Goal: Task Accomplishment & Management: Manage account settings

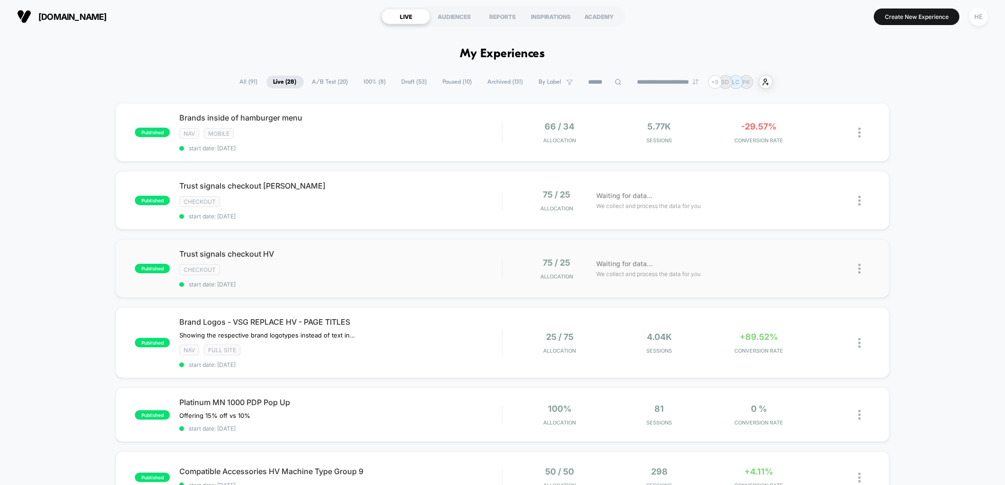
click at [380, 265] on div "checkout" at bounding box center [340, 269] width 323 height 11
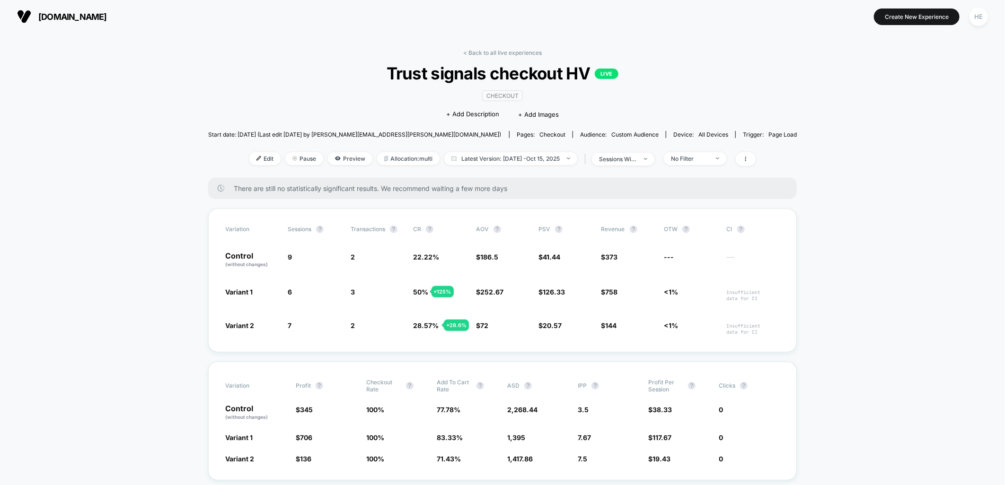
click at [499, 49] on link "< Back to all live experiences" at bounding box center [502, 52] width 79 height 7
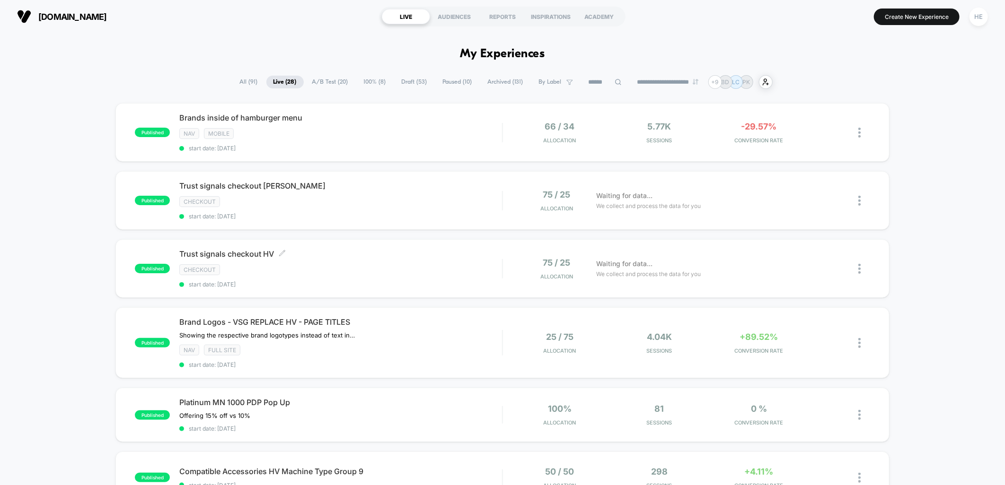
click at [434, 207] on div "Trust signals checkout PFAFF Click to edit experience details Click to edit exp…" at bounding box center [340, 200] width 323 height 39
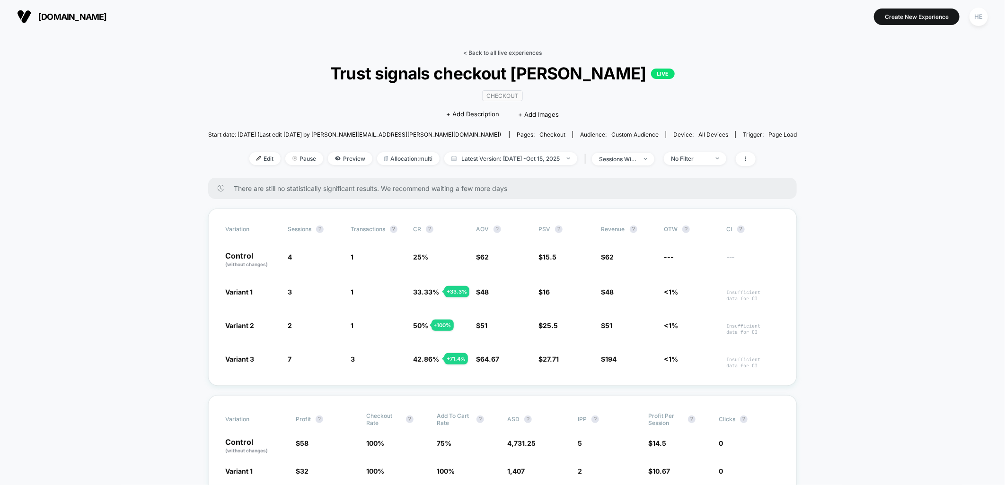
click at [498, 52] on link "< Back to all live experiences" at bounding box center [502, 52] width 79 height 7
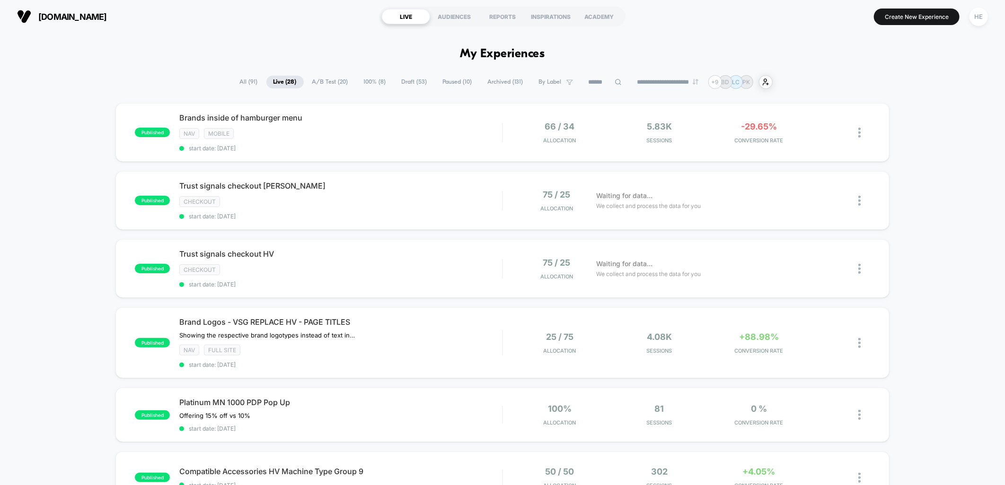
click at [403, 83] on span "Draft ( 53 )" at bounding box center [414, 82] width 40 height 13
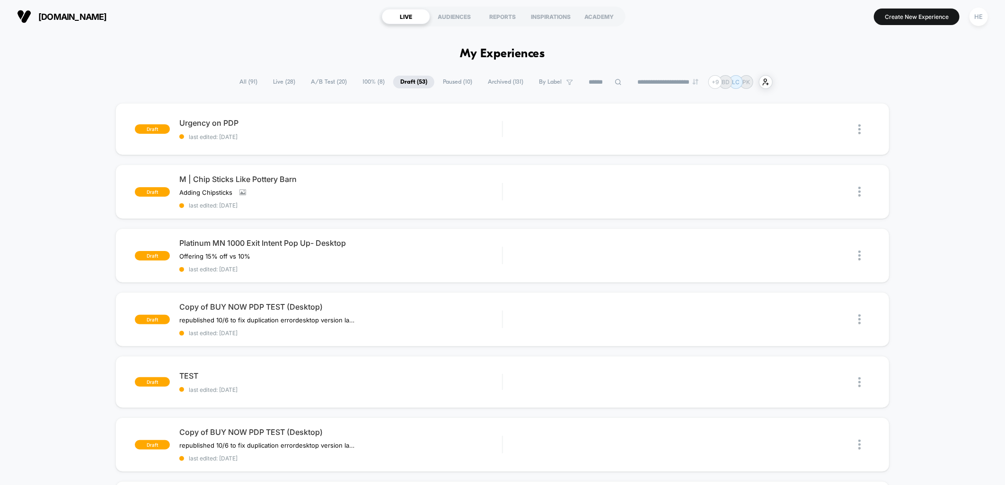
click at [453, 85] on span "Paused ( 10 )" at bounding box center [458, 82] width 44 height 13
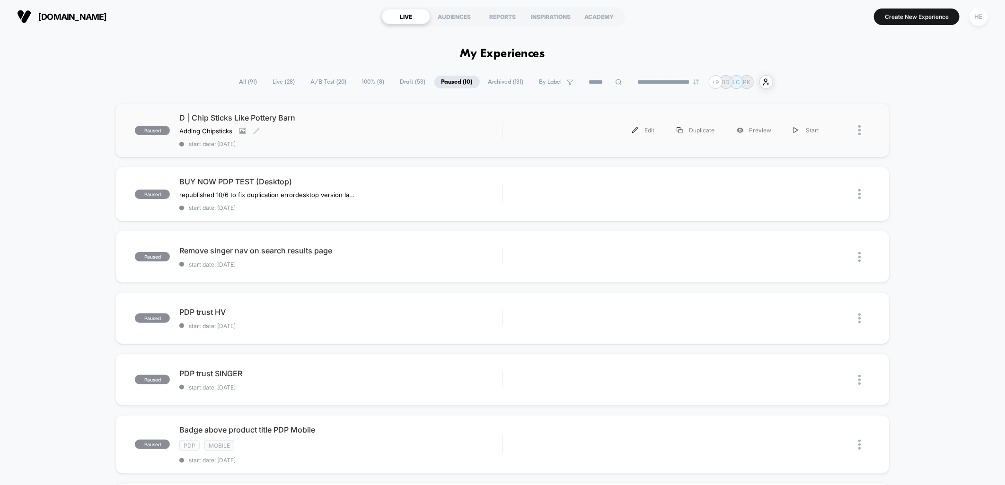
click at [376, 126] on div "D | Chip Sticks Like Pottery Barn Adding Chipsticks Click to view images Click …" at bounding box center [340, 130] width 323 height 35
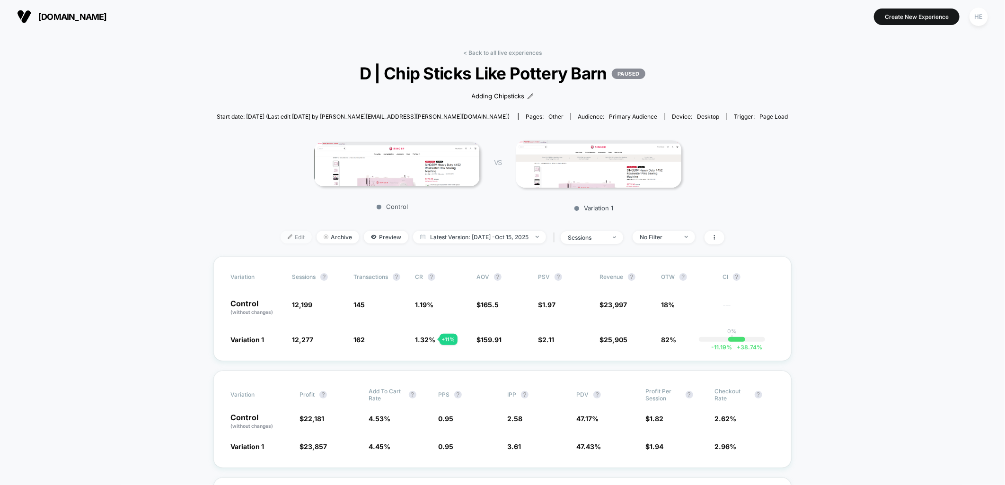
click at [292, 236] on span "Edit" at bounding box center [295, 237] width 31 height 13
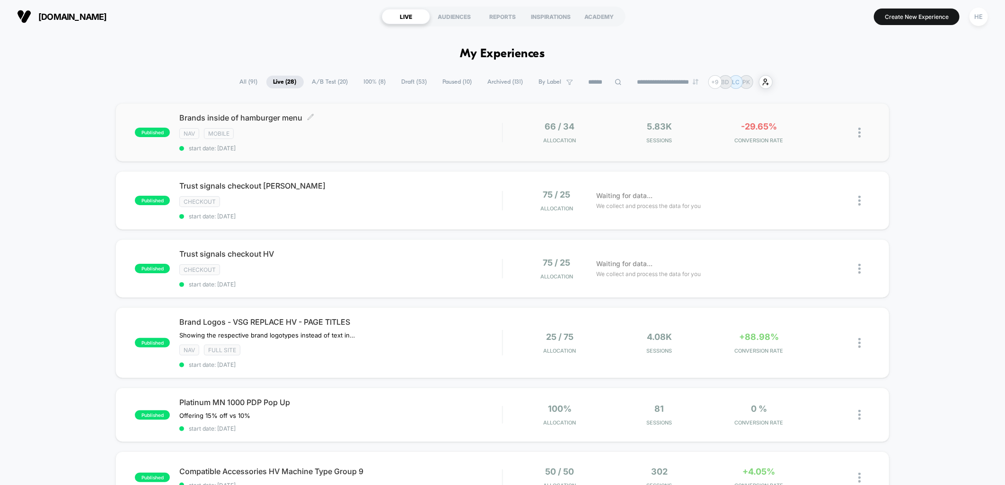
click at [357, 128] on div "NAV Mobile" at bounding box center [340, 133] width 323 height 11
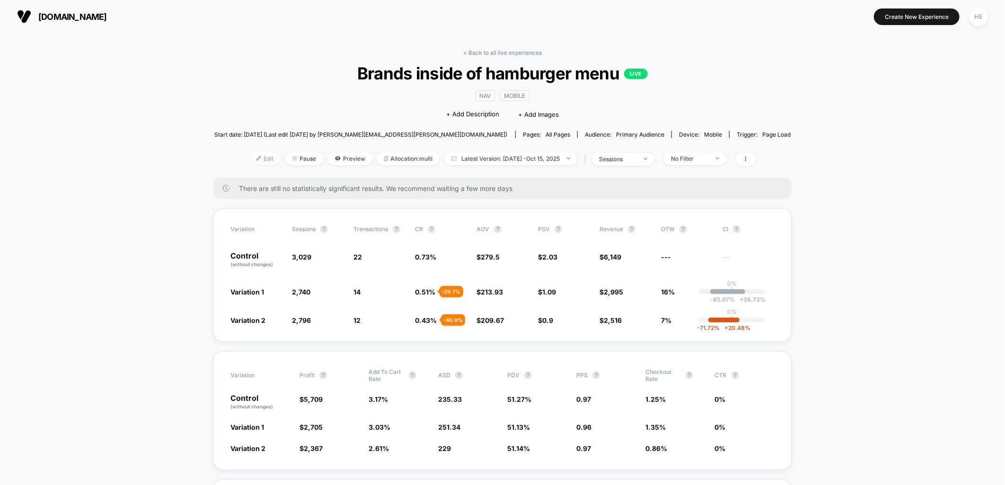
click at [262, 161] on span "Edit" at bounding box center [264, 158] width 31 height 13
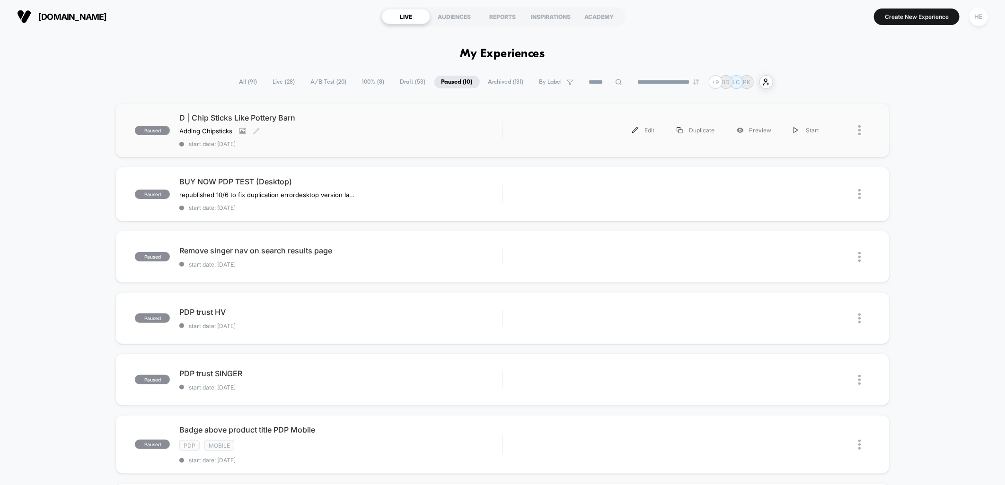
click at [300, 142] on span "start date: [DATE]" at bounding box center [340, 143] width 323 height 7
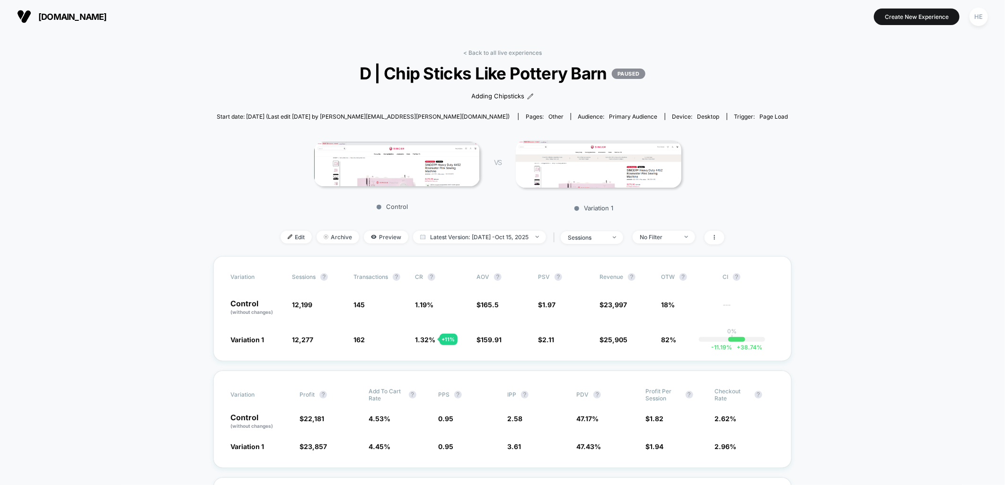
click at [589, 168] on img at bounding box center [599, 163] width 166 height 47
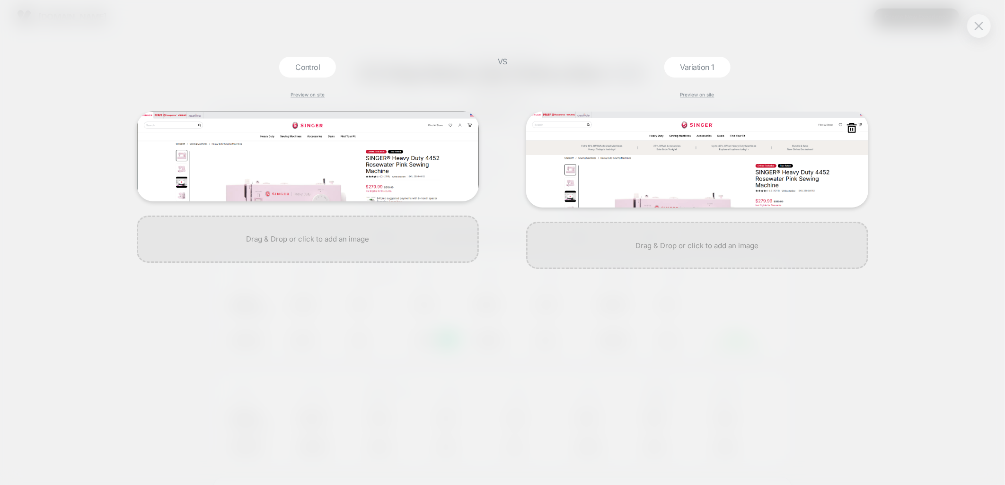
click at [707, 164] on img at bounding box center [697, 160] width 342 height 96
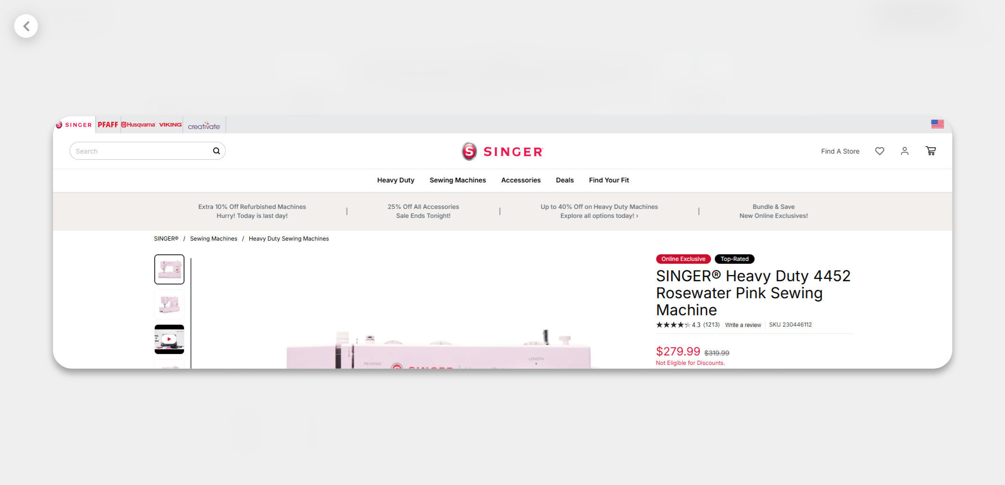
click at [663, 50] on div at bounding box center [502, 242] width 1005 height 485
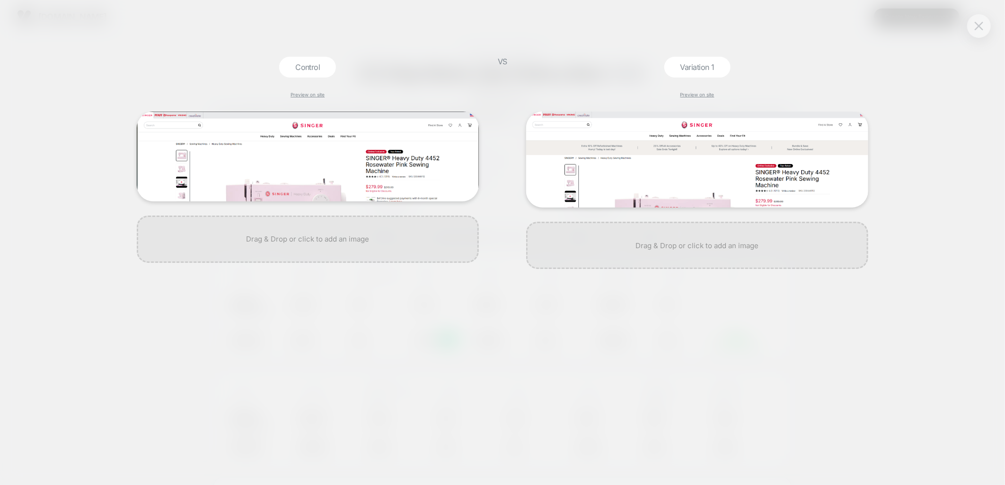
click at [980, 25] on img at bounding box center [978, 26] width 9 height 8
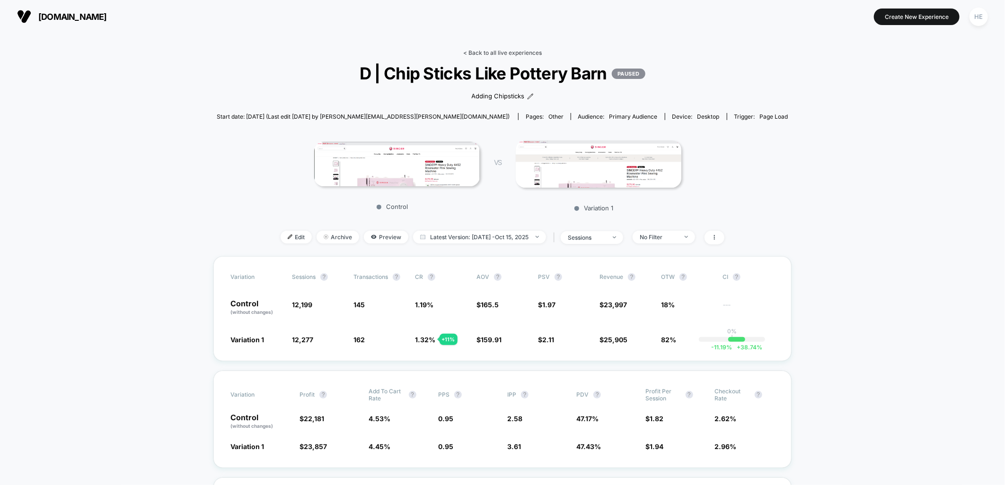
click at [491, 53] on link "< Back to all live experiences" at bounding box center [502, 52] width 79 height 7
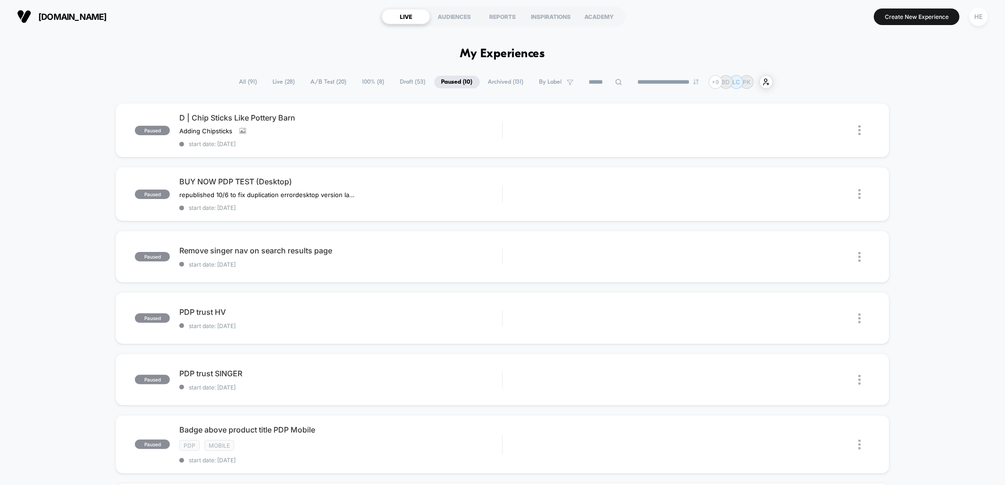
click at [239, 83] on span "All ( 91 )" at bounding box center [248, 82] width 32 height 13
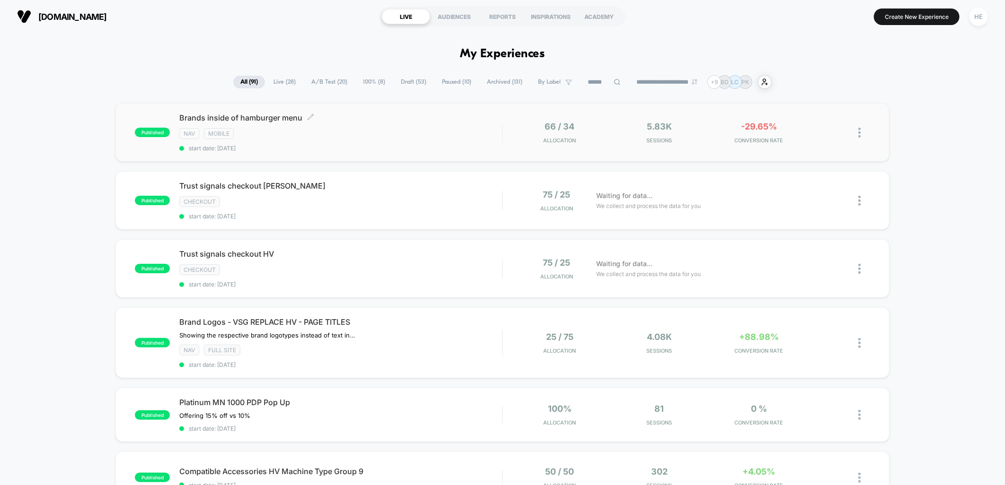
click at [402, 130] on div "NAV Mobile" at bounding box center [340, 133] width 323 height 11
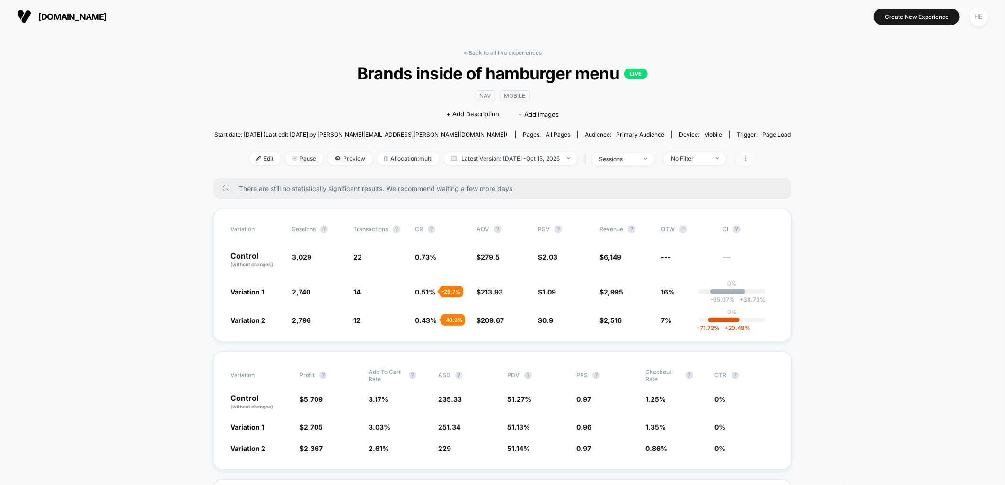
click at [745, 159] on span at bounding box center [746, 159] width 20 height 14
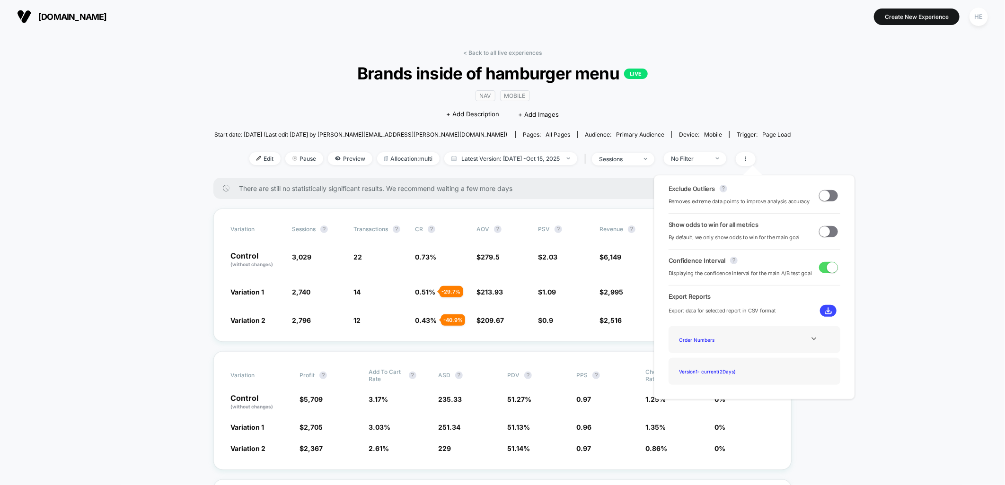
click at [825, 197] on span at bounding box center [824, 195] width 10 height 10
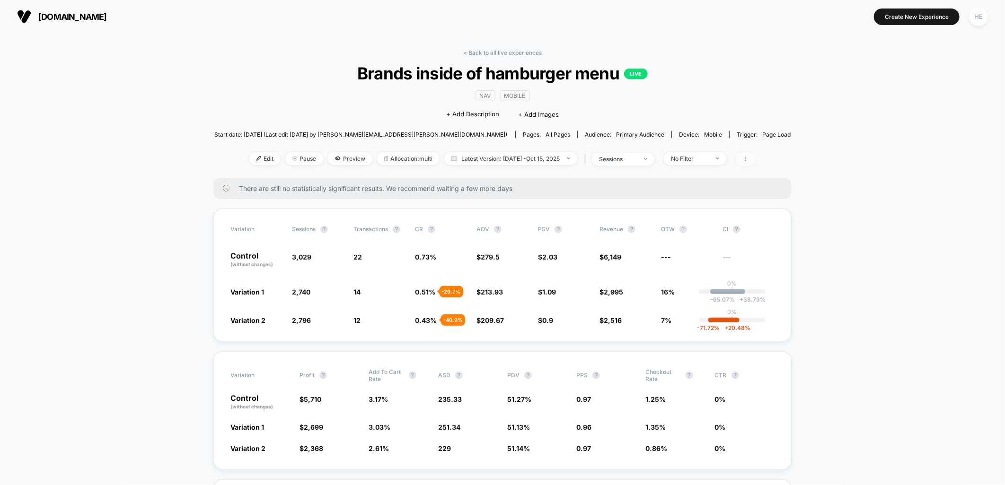
click at [755, 162] on span at bounding box center [746, 159] width 20 height 14
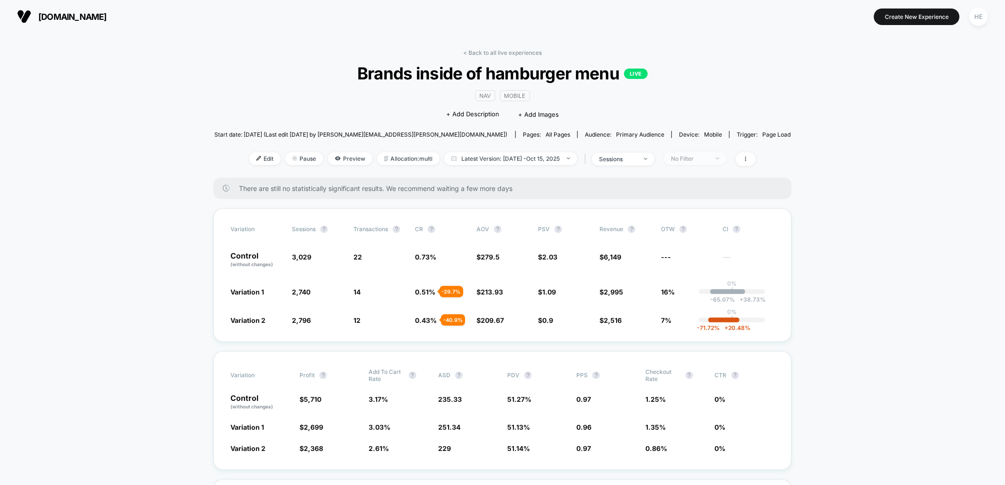
click at [709, 161] on div "No Filter" at bounding box center [690, 158] width 38 height 7
click at [689, 251] on span "New Visitors" at bounding box center [692, 250] width 39 height 8
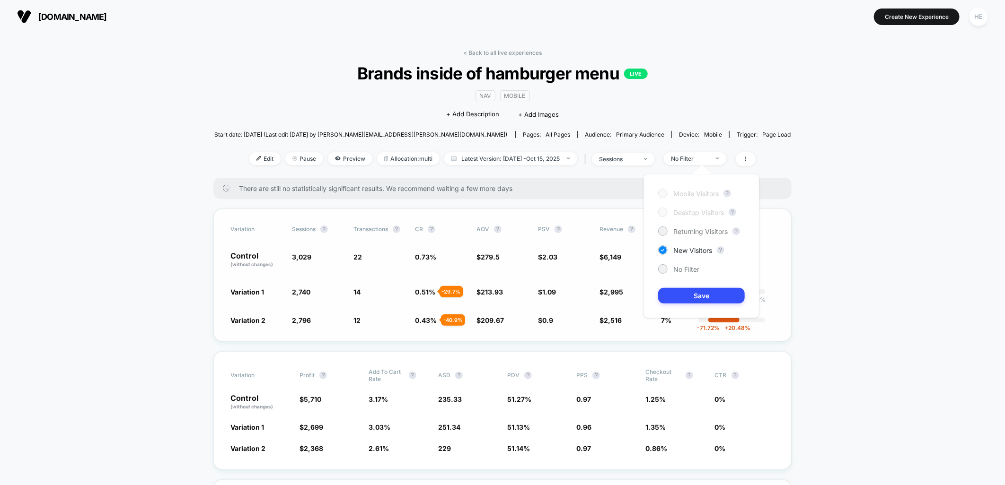
click at [708, 295] on button "Save" at bounding box center [701, 296] width 87 height 16
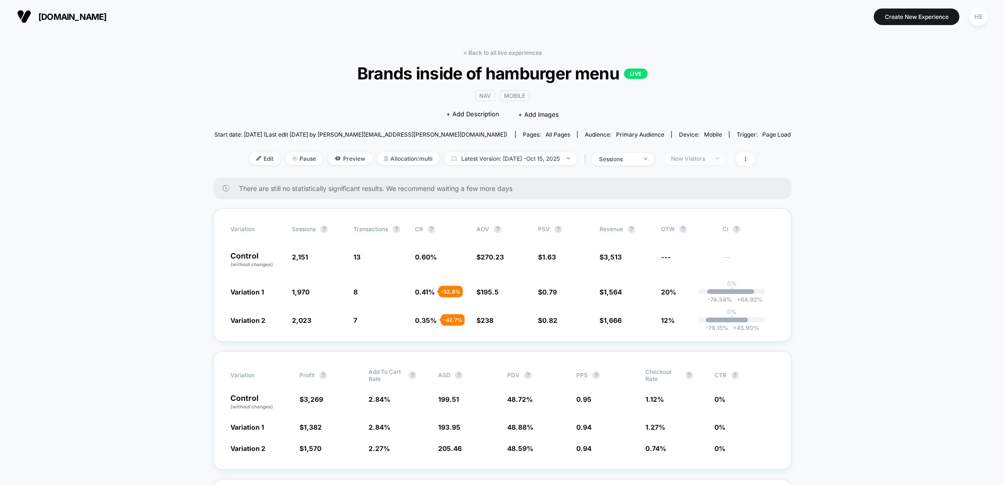
click at [709, 157] on div "New Visitors" at bounding box center [690, 158] width 38 height 7
click at [679, 229] on span "Returning Visitors" at bounding box center [700, 232] width 54 height 8
click at [683, 299] on button "Save" at bounding box center [701, 296] width 87 height 16
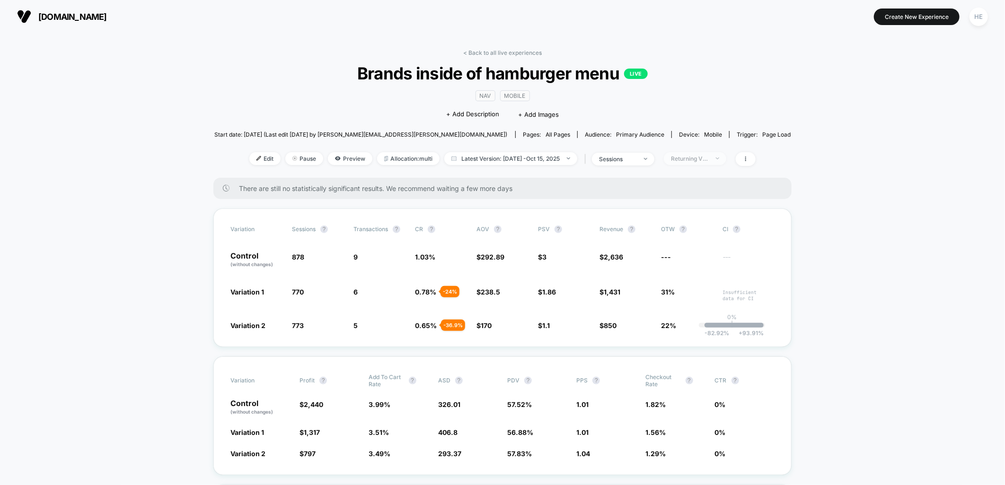
click at [692, 162] on span "Returning Visitors" at bounding box center [695, 158] width 62 height 13
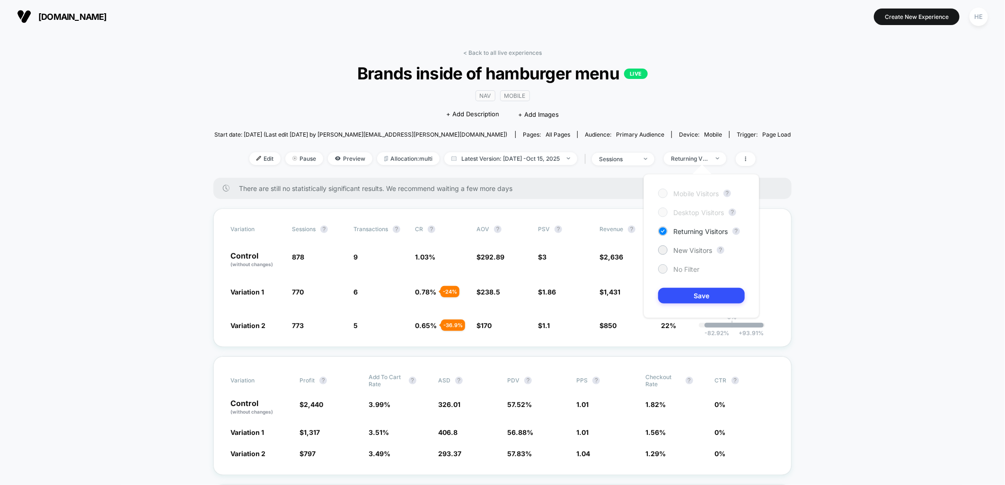
click at [673, 272] on span "No Filter" at bounding box center [686, 269] width 26 height 8
click at [693, 300] on button "Save" at bounding box center [701, 296] width 87 height 16
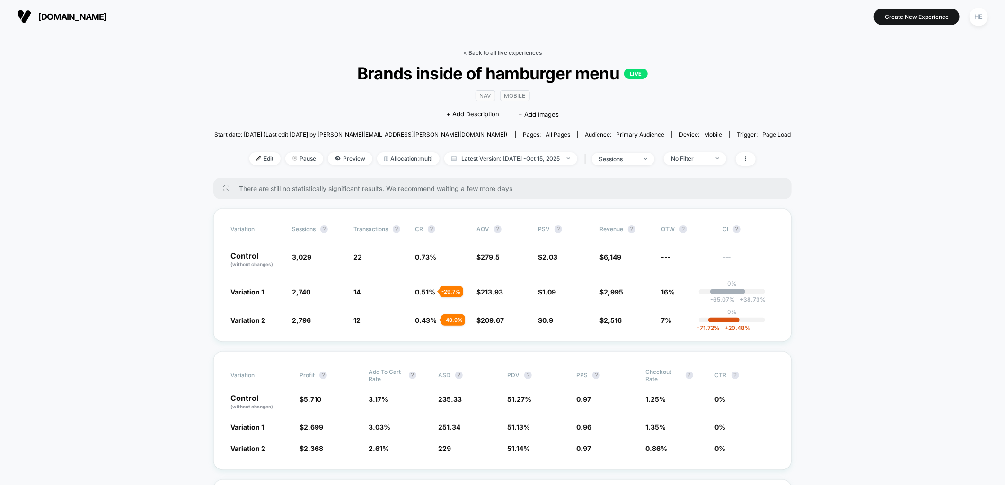
click at [496, 50] on link "< Back to all live experiences" at bounding box center [502, 52] width 79 height 7
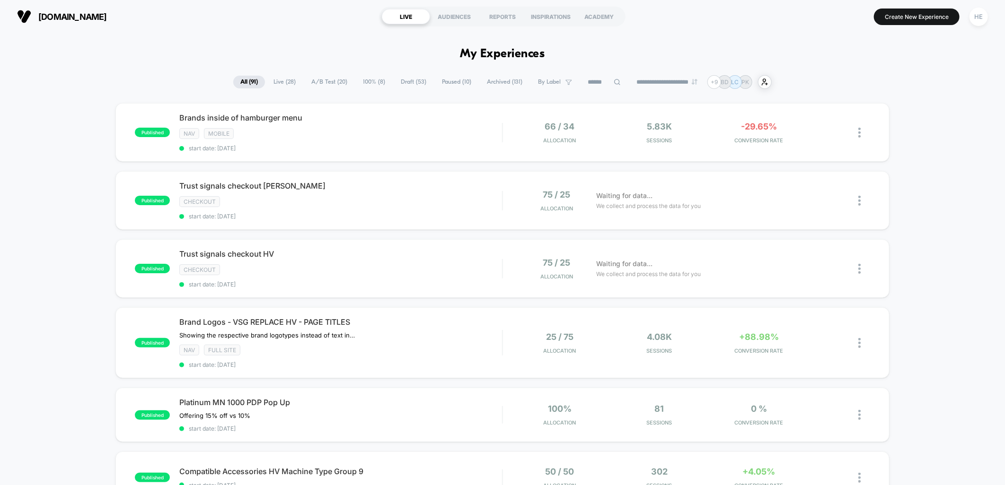
click at [291, 81] on span "Live ( 28 )" at bounding box center [284, 82] width 36 height 13
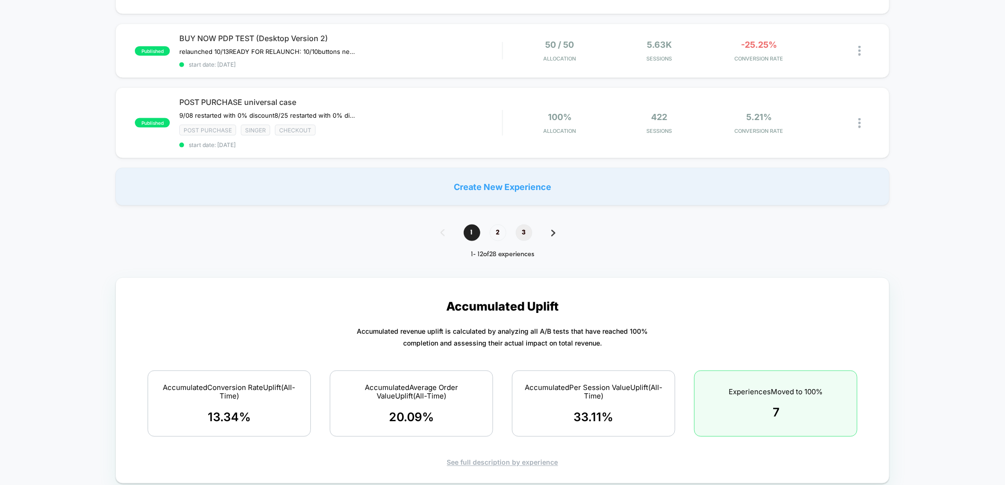
click at [521, 226] on span "3" at bounding box center [524, 233] width 17 height 17
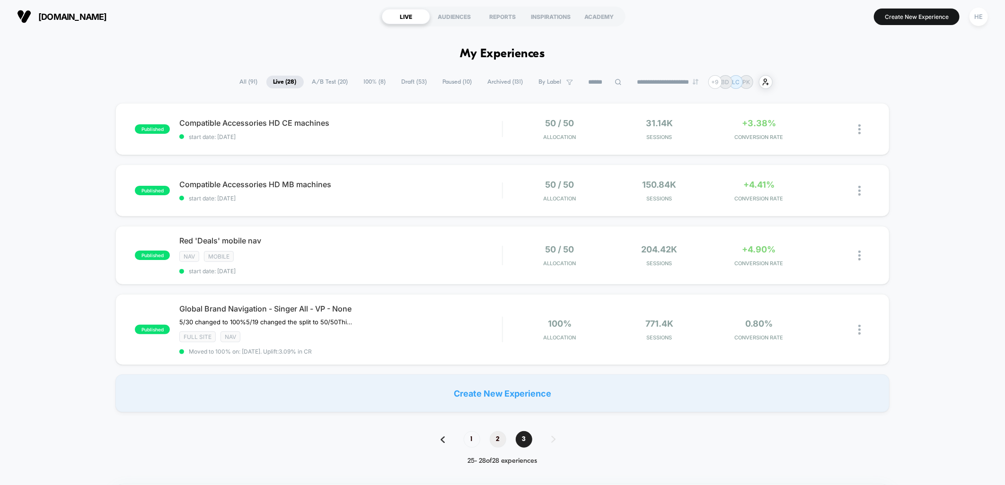
click at [494, 438] on span "2" at bounding box center [498, 439] width 17 height 17
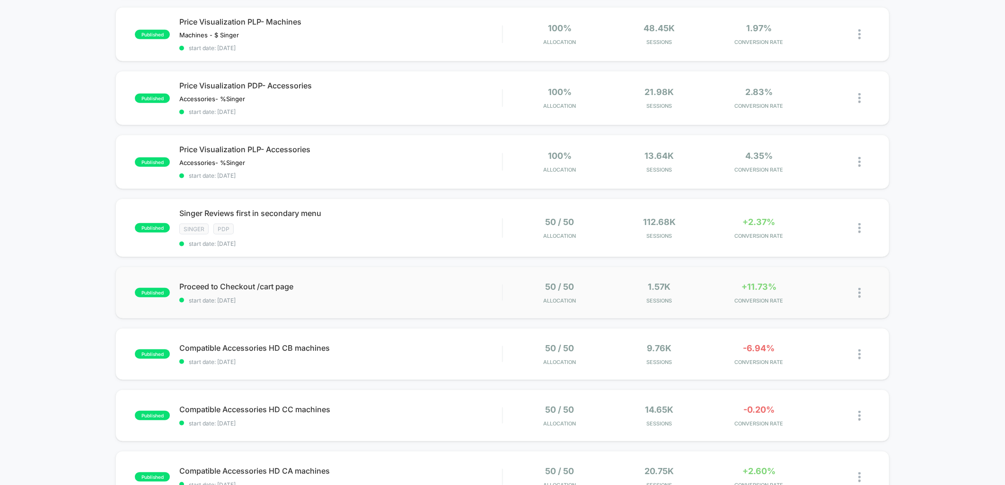
scroll to position [368, 0]
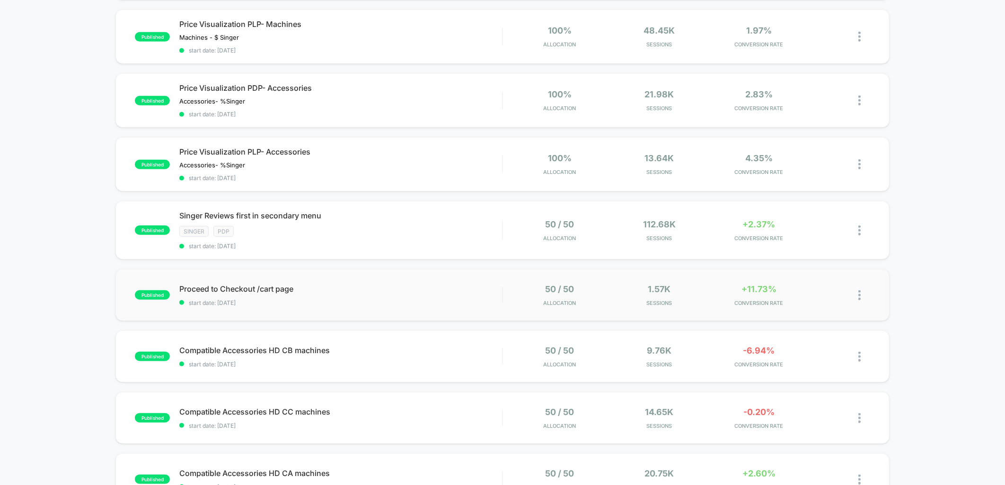
click at [860, 290] on img at bounding box center [859, 295] width 2 height 10
click at [470, 286] on span "Proceed to Checkout /cart page Click to edit experience details" at bounding box center [340, 288] width 323 height 9
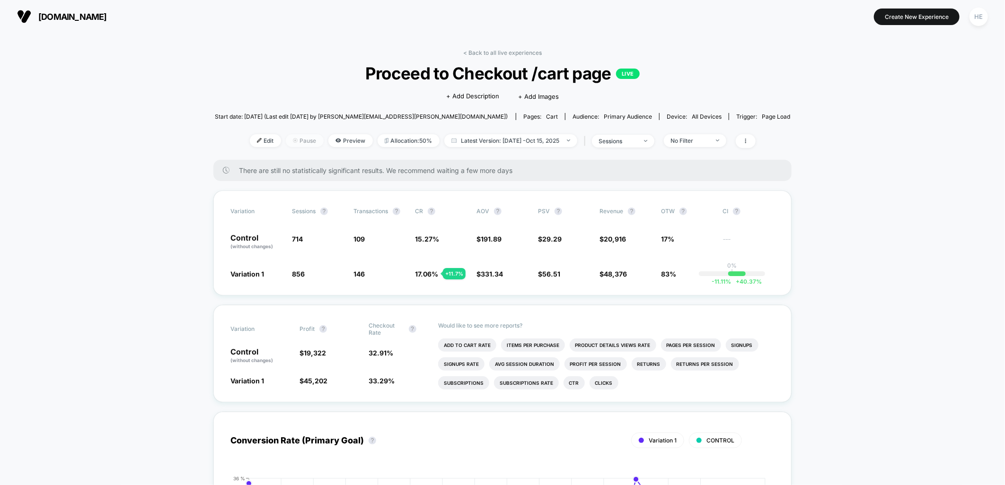
click at [302, 138] on span "Pause" at bounding box center [305, 140] width 38 height 13
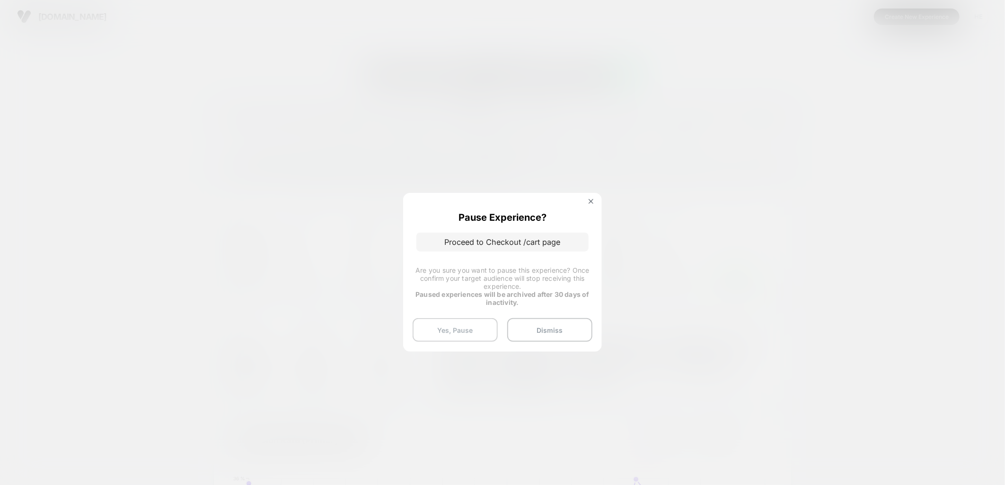
click at [476, 332] on button "Yes, Pause" at bounding box center [454, 330] width 85 height 24
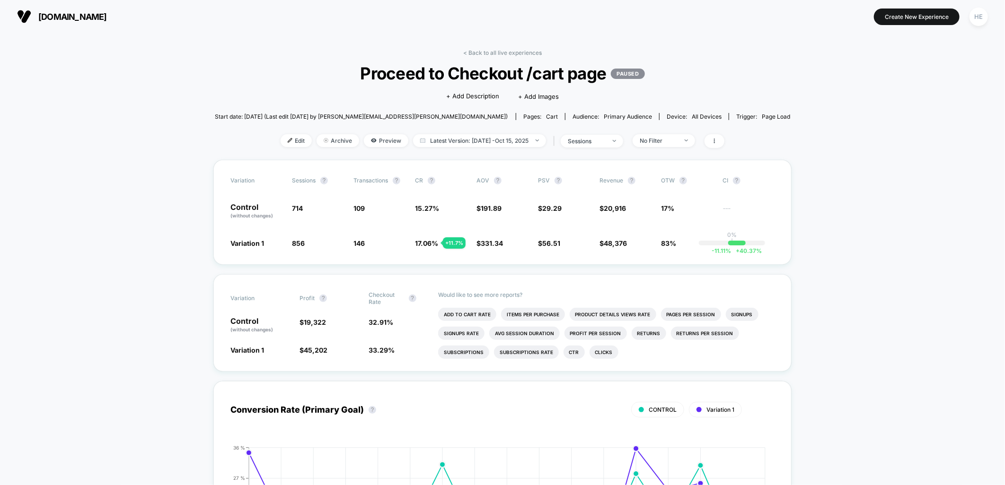
click at [473, 50] on link "< Back to all live experiences" at bounding box center [502, 52] width 79 height 7
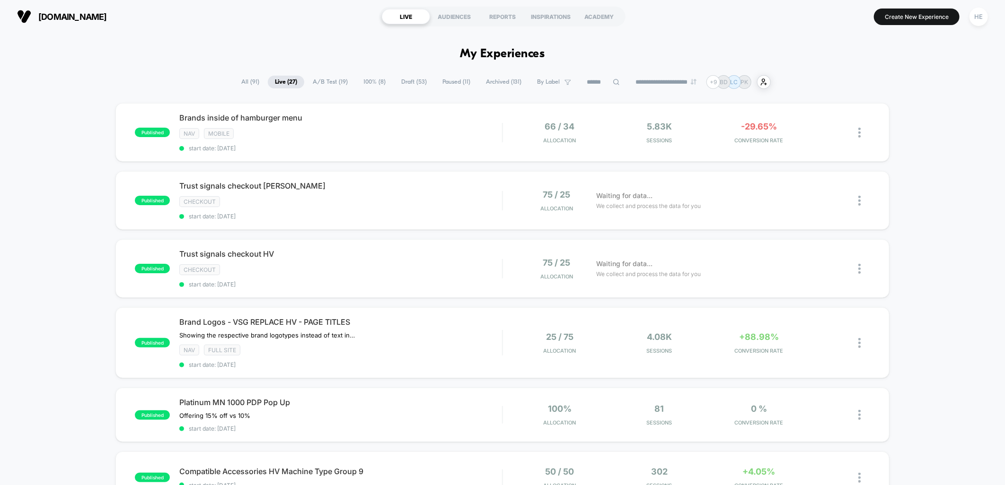
click at [330, 82] on span "A/B Test ( 19 )" at bounding box center [330, 82] width 49 height 13
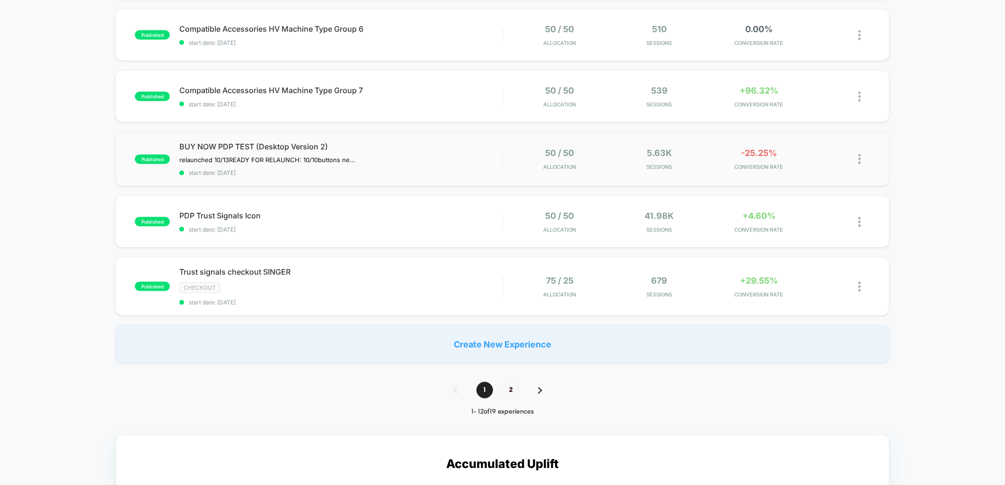
scroll to position [578, 0]
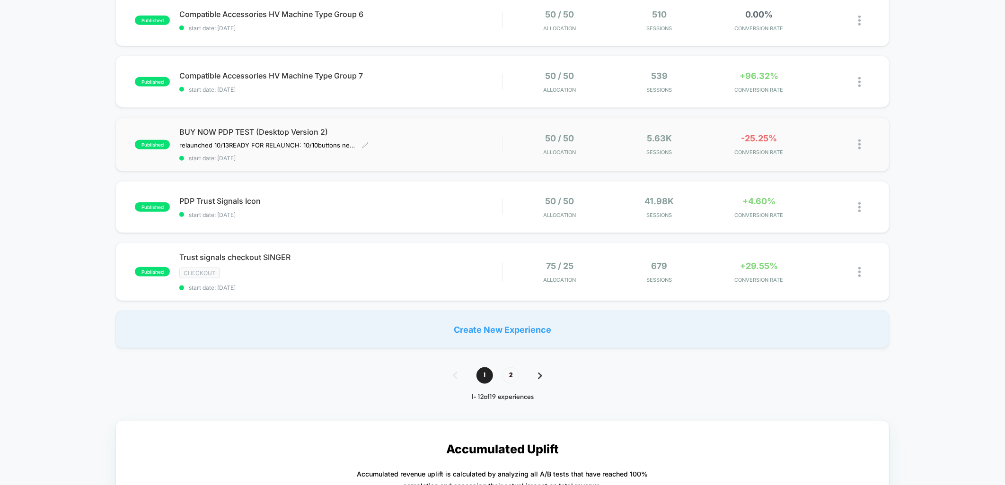
click at [427, 128] on span "BUY NOW PDP TEST (Desktop Version 2)" at bounding box center [340, 131] width 323 height 9
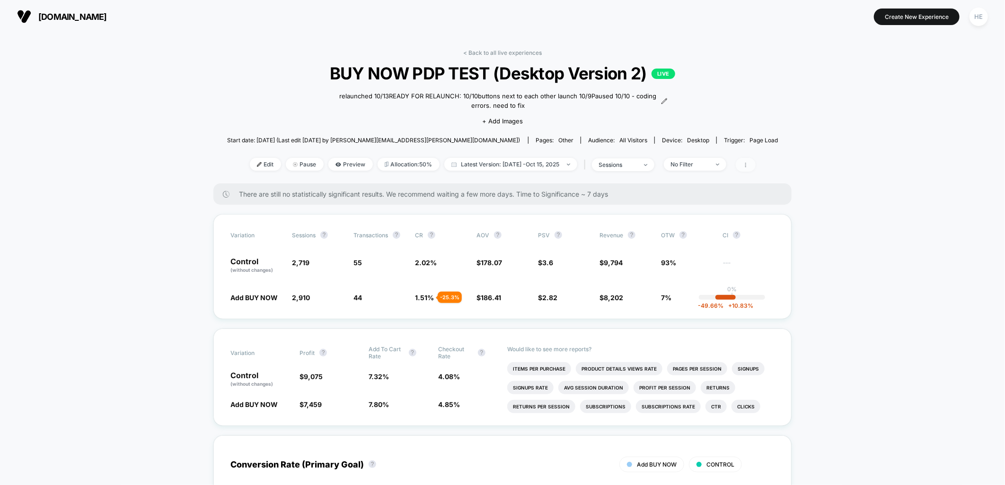
click at [748, 167] on icon at bounding box center [746, 165] width 6 height 6
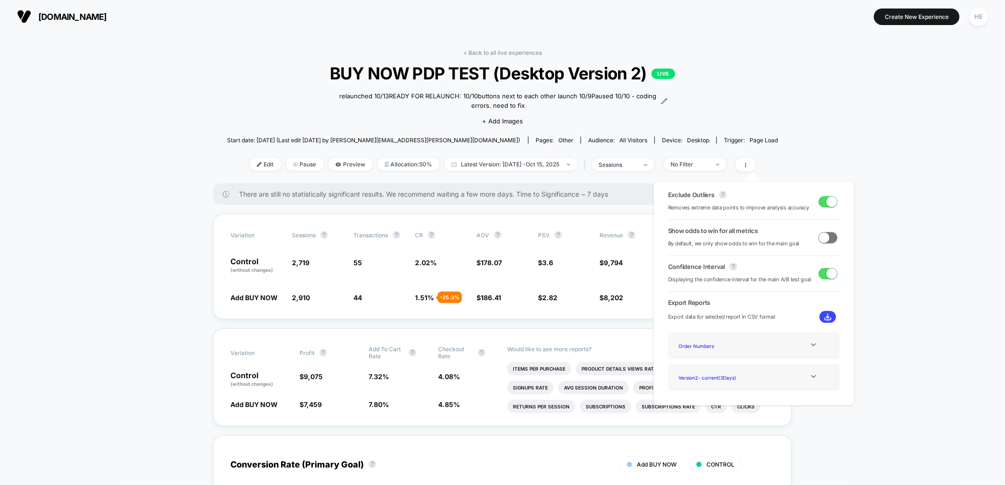
drag, startPoint x: 750, startPoint y: 133, endPoint x: 719, endPoint y: 119, distance: 34.1
click at [750, 132] on div "Start date: 2025-10-13 (Last edit 2025-10-13 by darby.daniell@svpworldwide.com)…" at bounding box center [502, 140] width 551 height 17
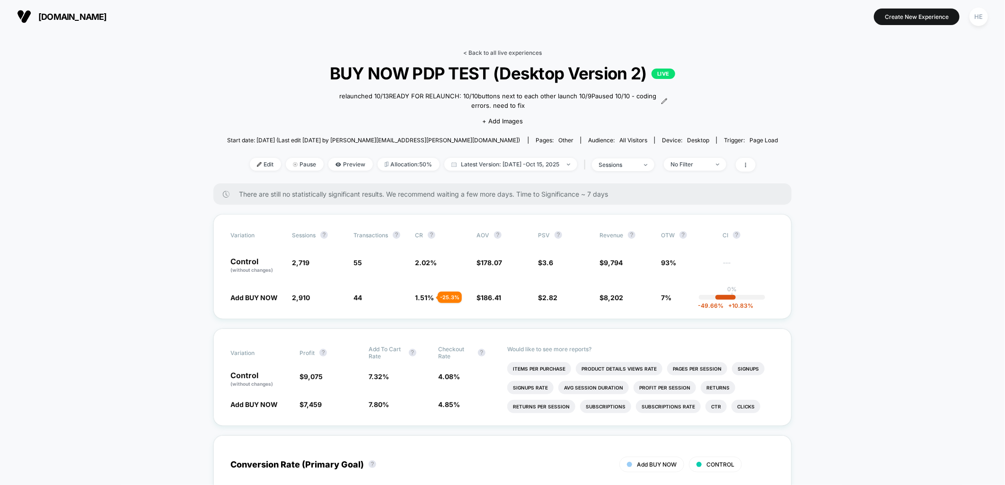
click at [523, 52] on link "< Back to all live experiences" at bounding box center [502, 52] width 79 height 7
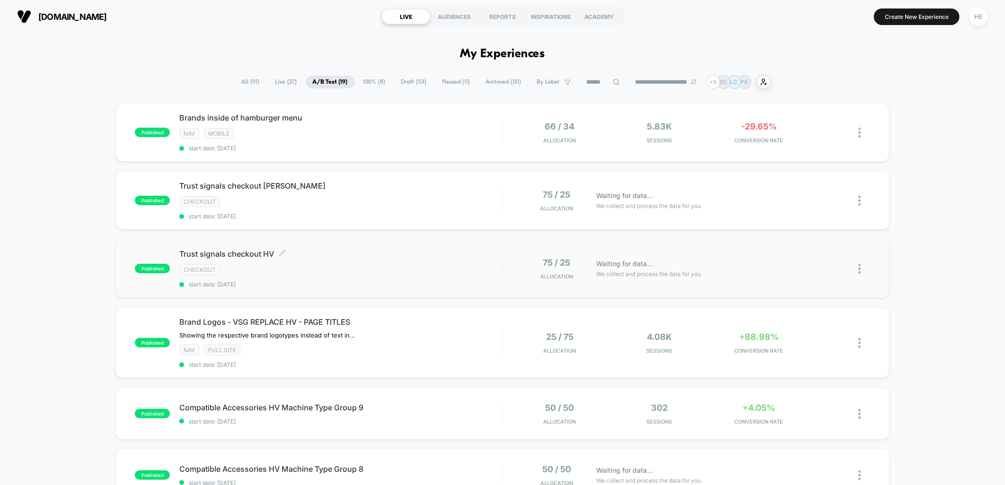
click at [404, 259] on div "Trust signals checkout HV Click to edit experience details Click to edit experi…" at bounding box center [340, 268] width 323 height 39
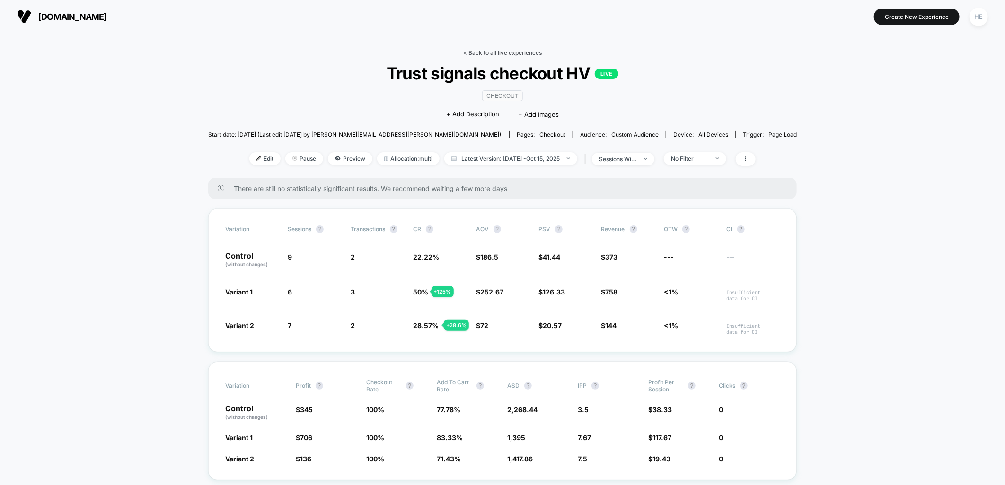
click at [526, 51] on link "< Back to all live experiences" at bounding box center [502, 52] width 79 height 7
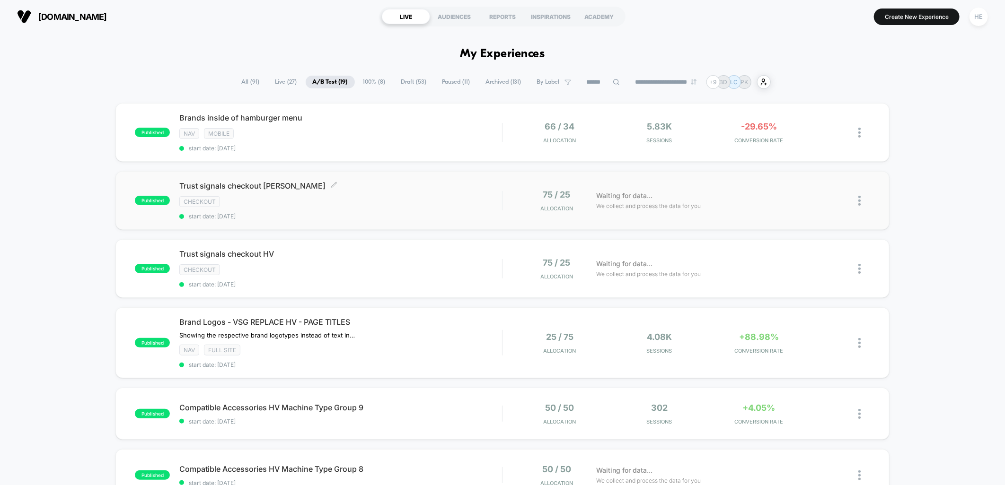
click at [416, 188] on span "Trust signals checkout PFAFF Click to edit experience details" at bounding box center [340, 185] width 323 height 9
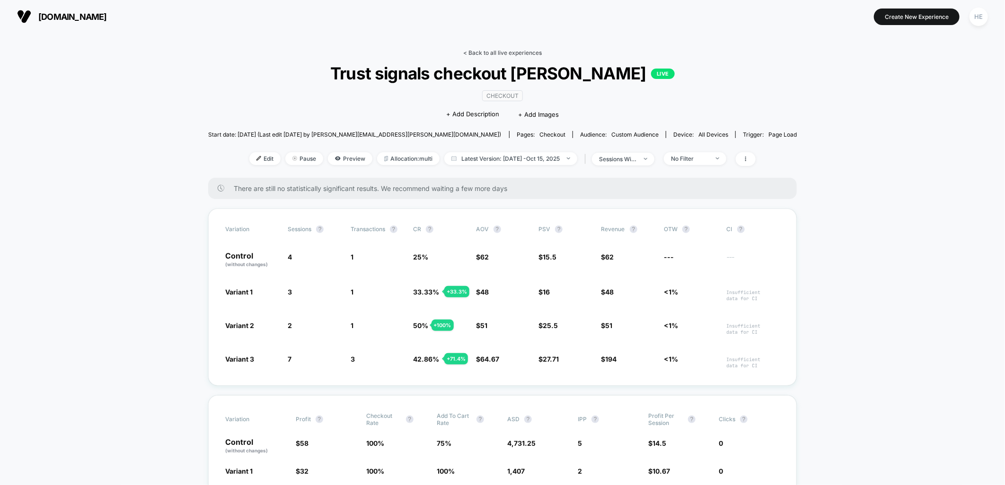
click at [499, 51] on link "< Back to all live experiences" at bounding box center [502, 52] width 79 height 7
